Goal: Check status

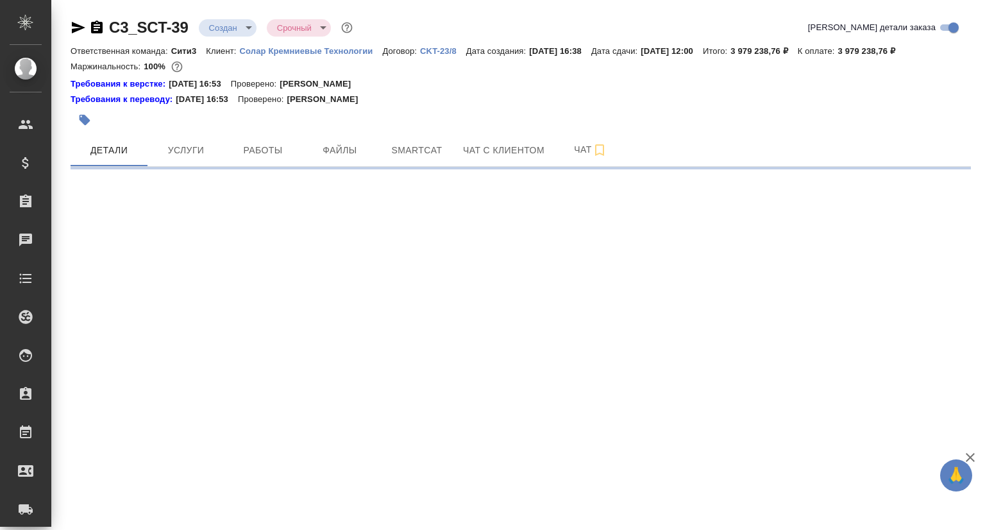
select select "RU"
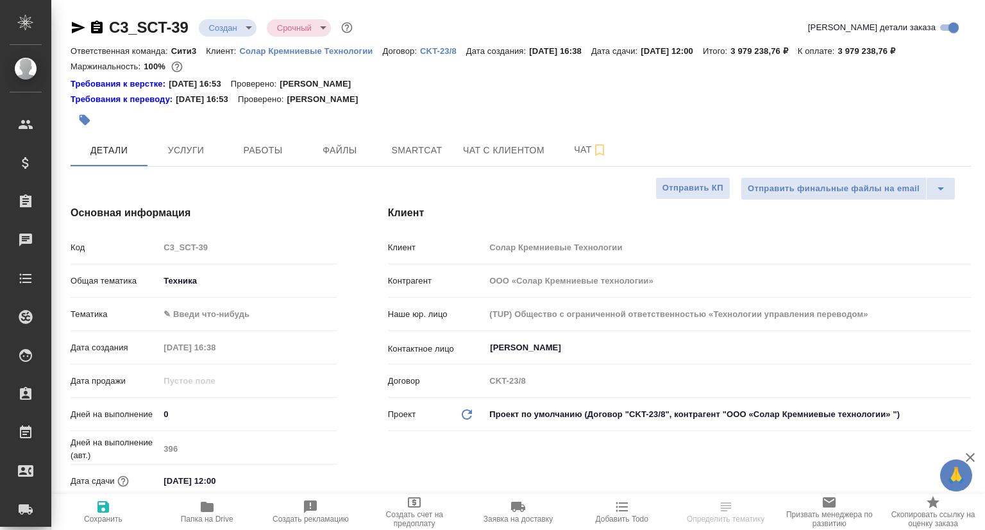
type textarea "x"
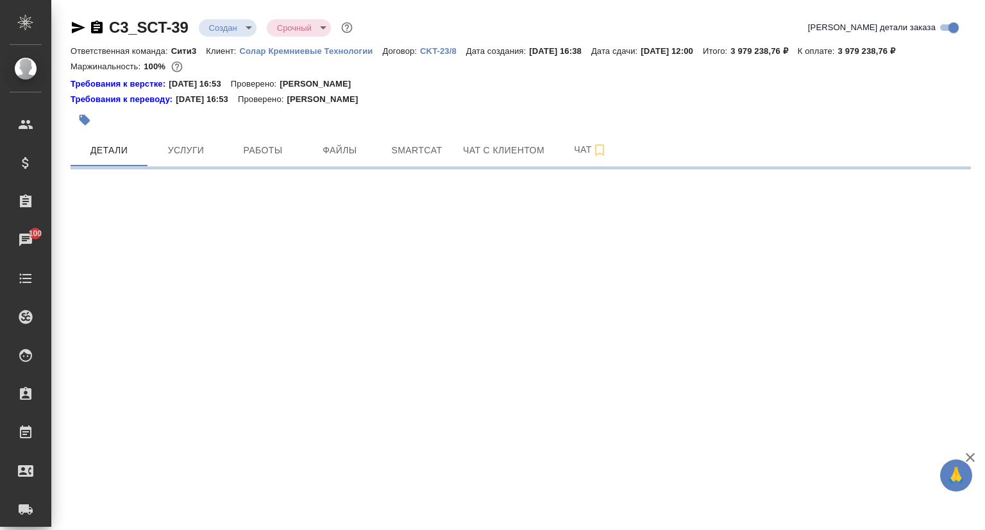
select select "RU"
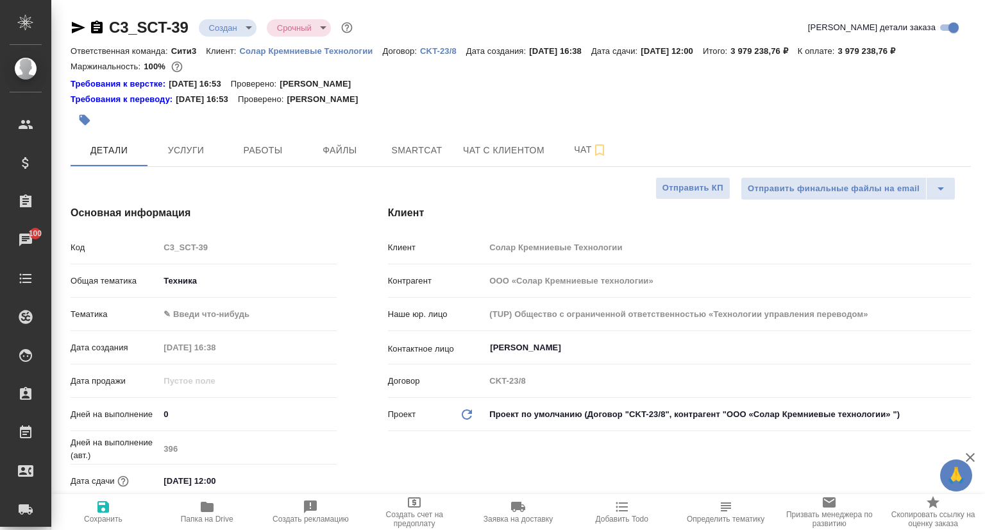
type textarea "x"
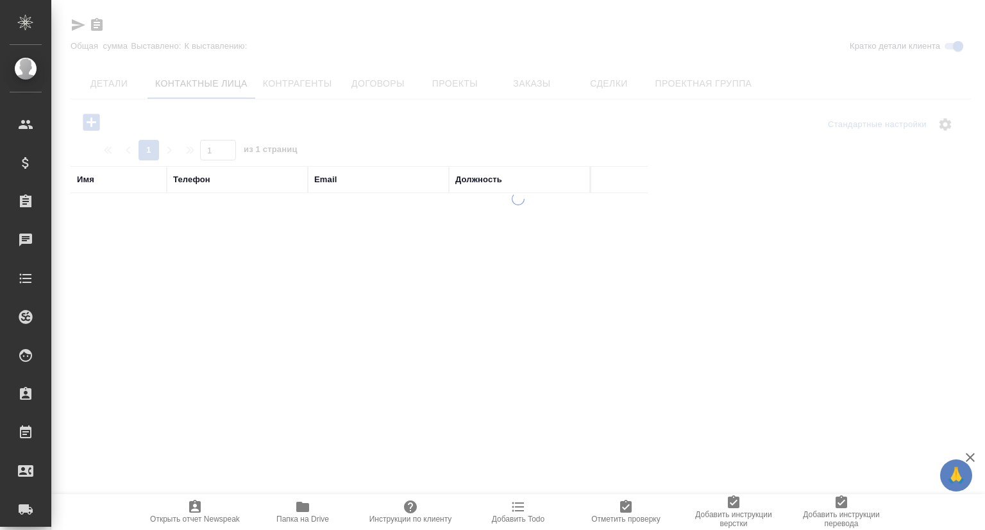
select select "RU"
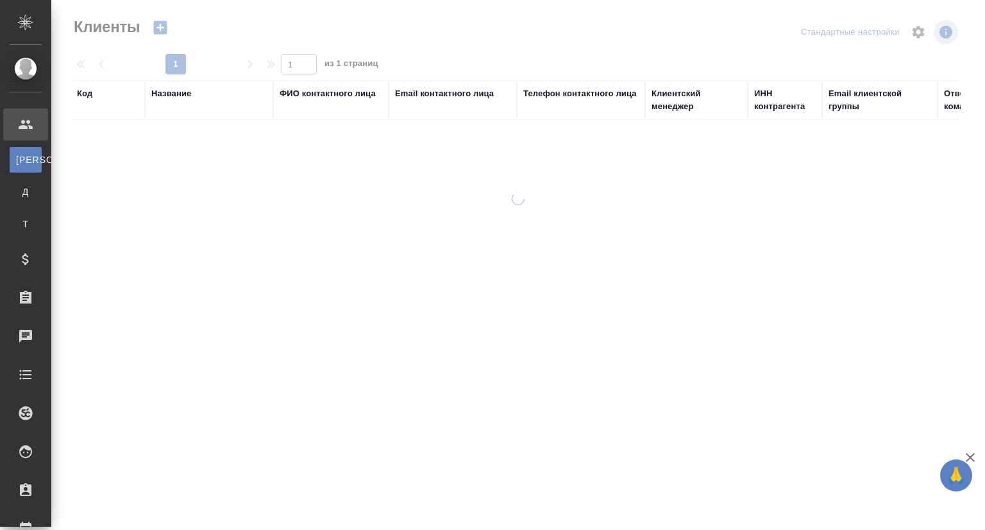
select select "RU"
